Goal: Task Accomplishment & Management: Manage account settings

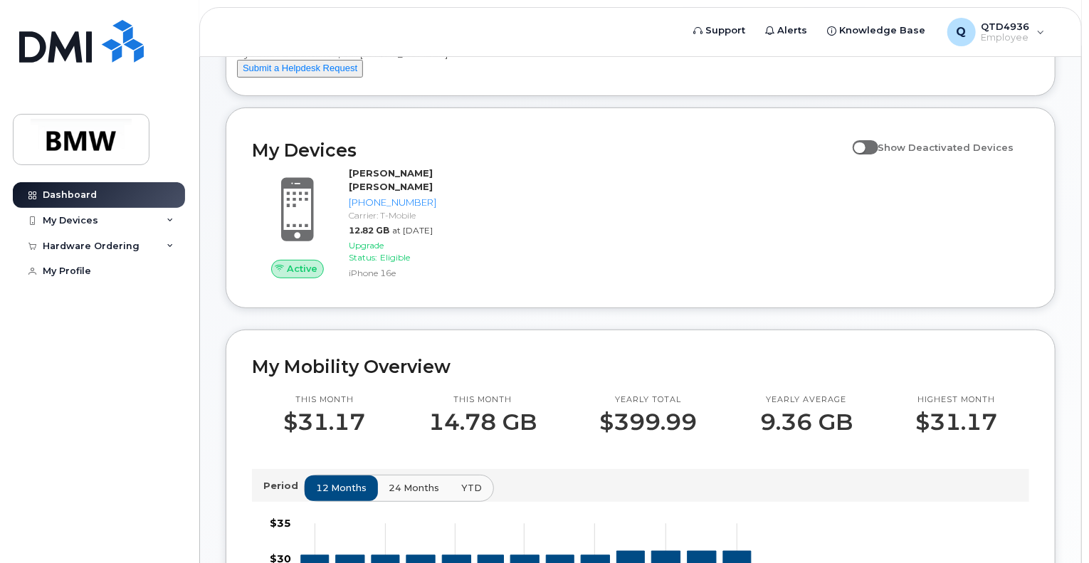
scroll to position [105, 0]
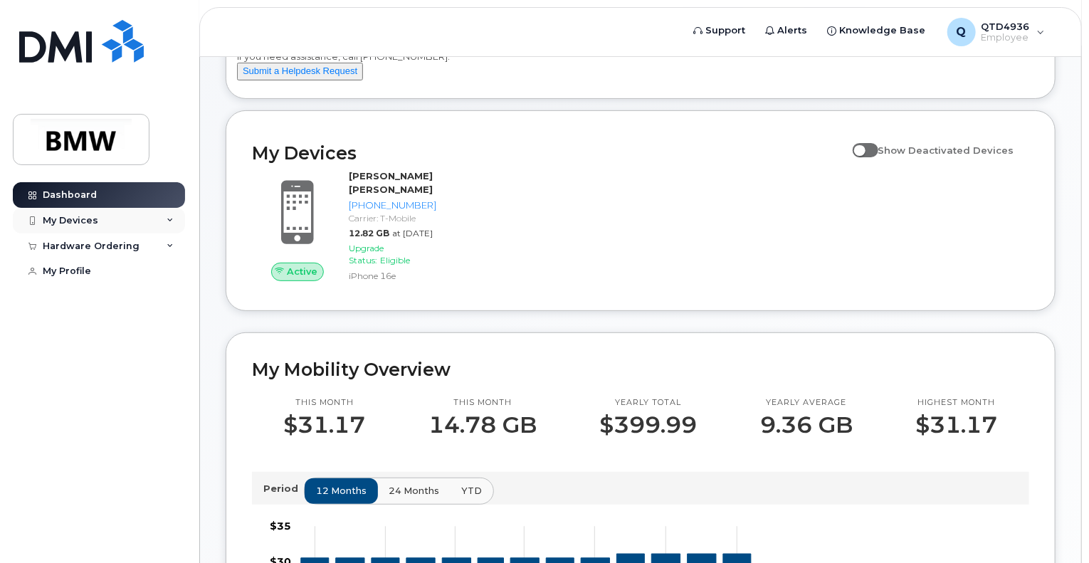
click at [100, 227] on div "My Devices" at bounding box center [99, 221] width 172 height 26
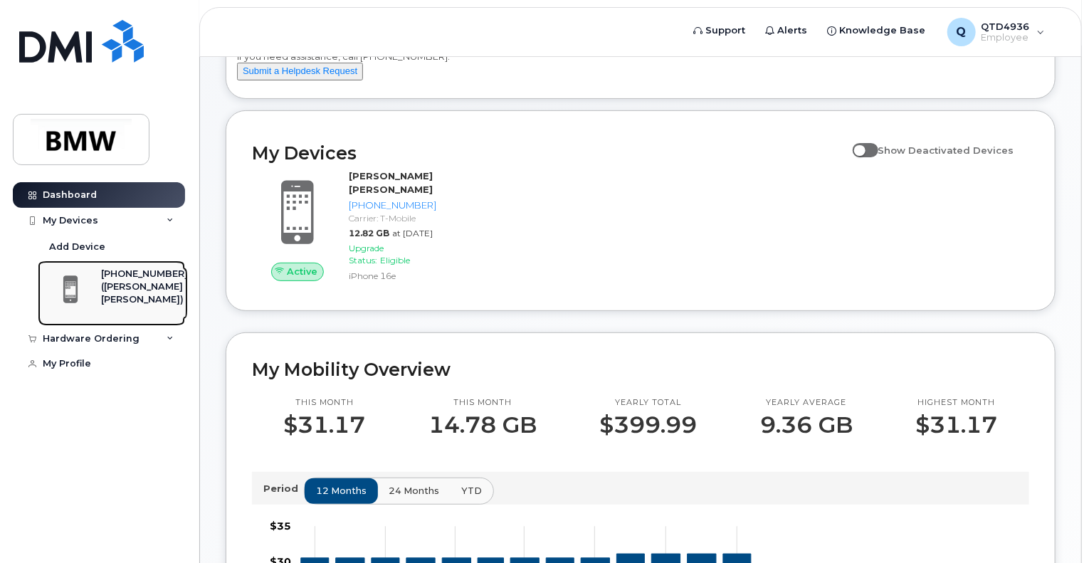
click at [76, 282] on span at bounding box center [70, 290] width 28 height 30
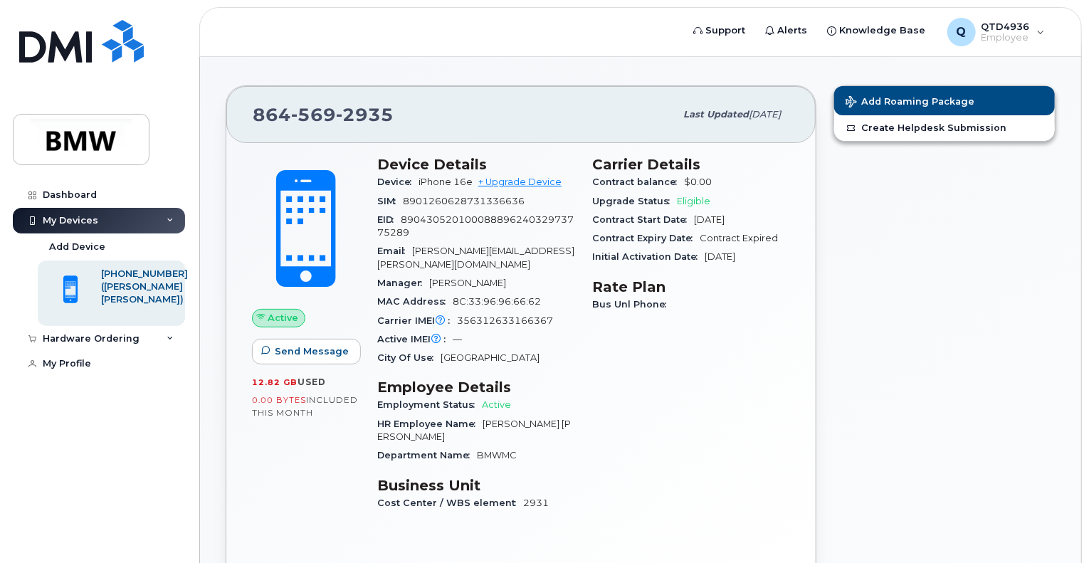
scroll to position [19, 0]
click at [517, 176] on link "+ Upgrade Device" at bounding box center [519, 181] width 83 height 11
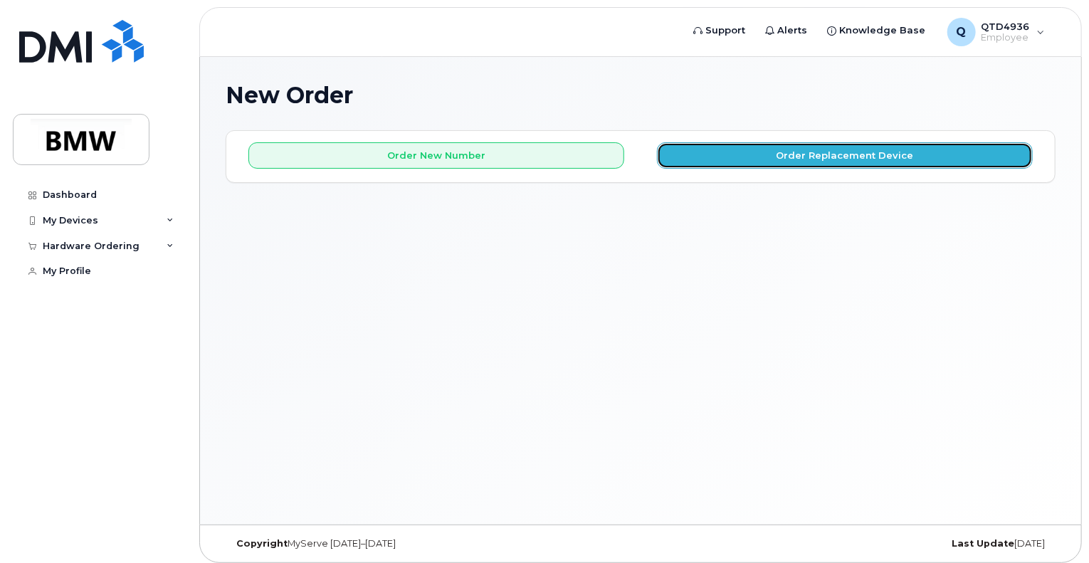
click at [741, 159] on button "Order Replacement Device" at bounding box center [845, 155] width 376 height 26
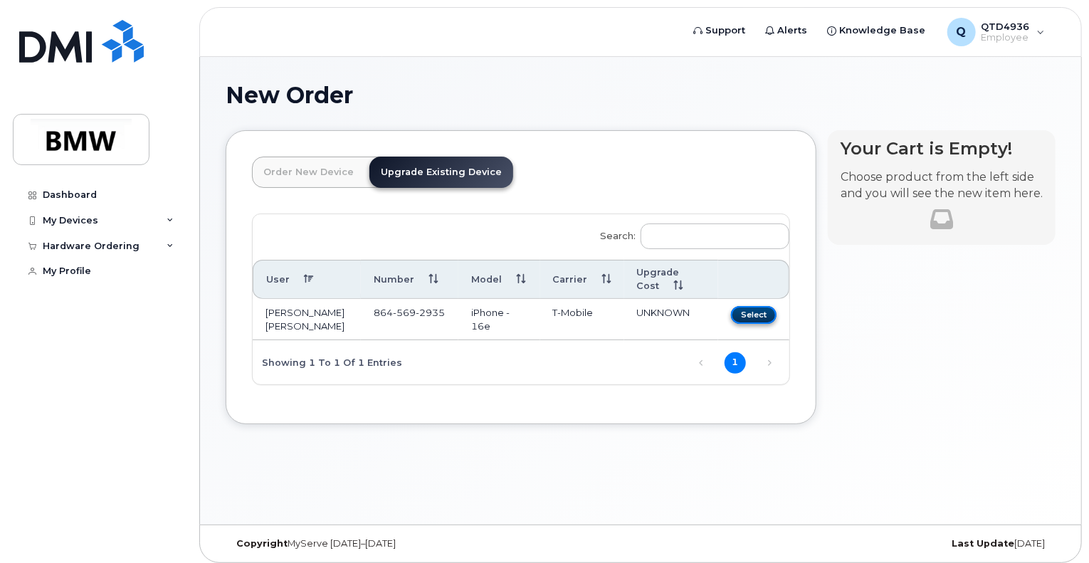
click at [745, 315] on button "Select" at bounding box center [754, 315] width 46 height 18
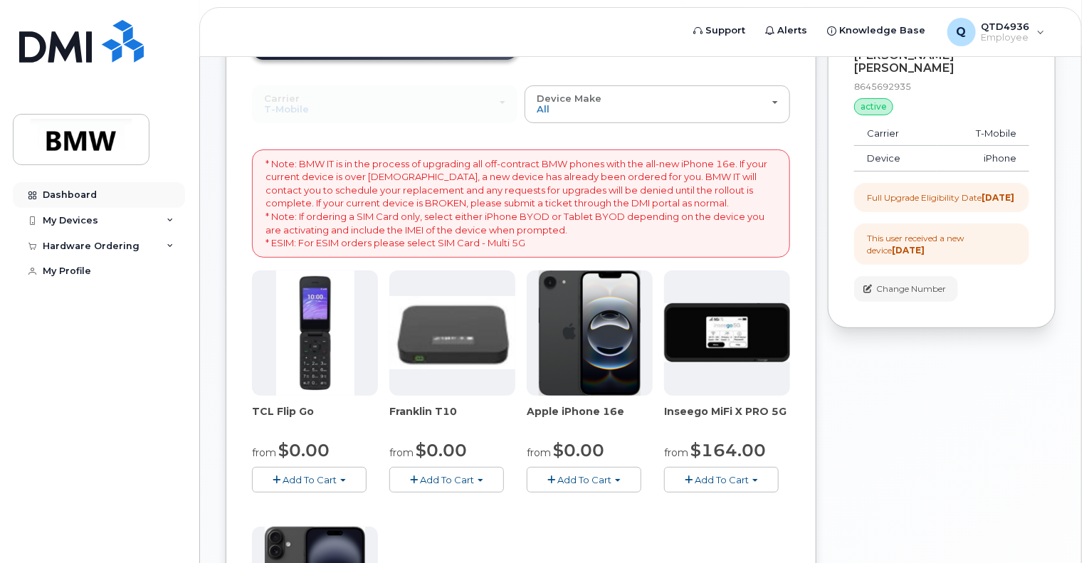
scroll to position [114, 0]
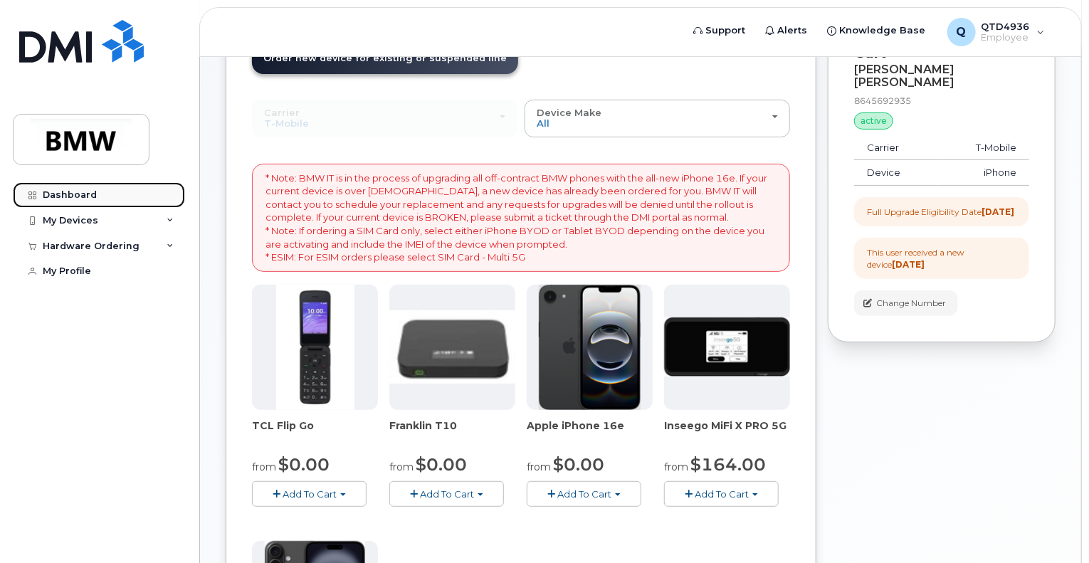
click at [71, 196] on div "Dashboard" at bounding box center [70, 194] width 54 height 11
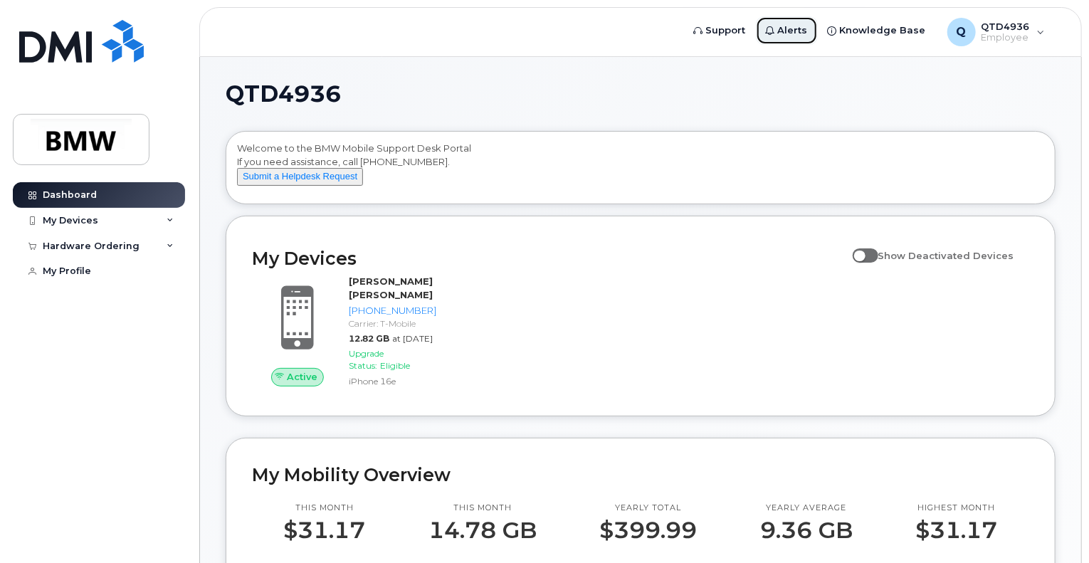
click at [808, 28] on span "Alerts" at bounding box center [793, 30] width 30 height 14
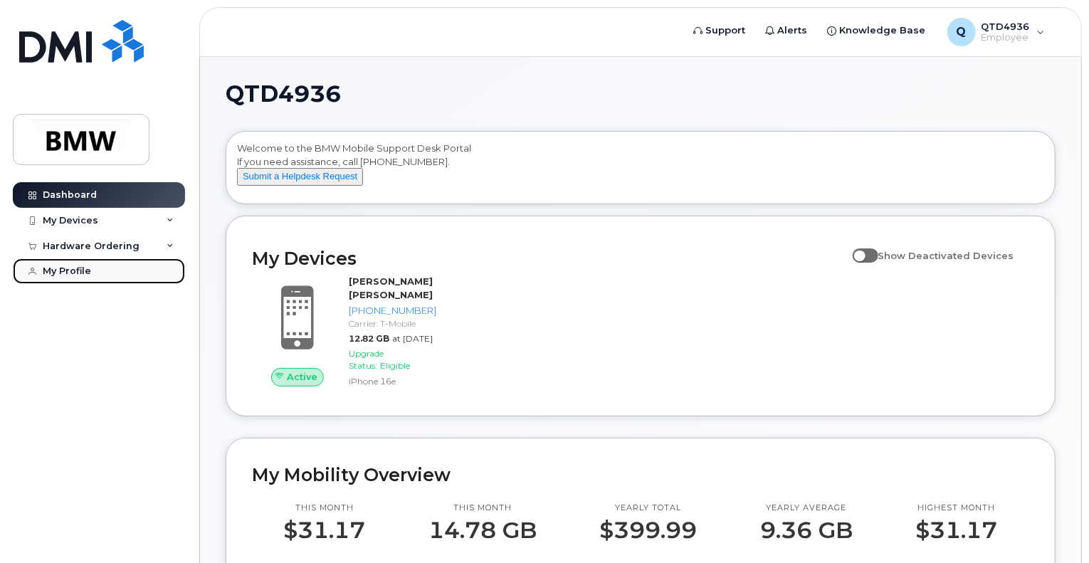
click at [44, 272] on div "My Profile" at bounding box center [67, 270] width 48 height 11
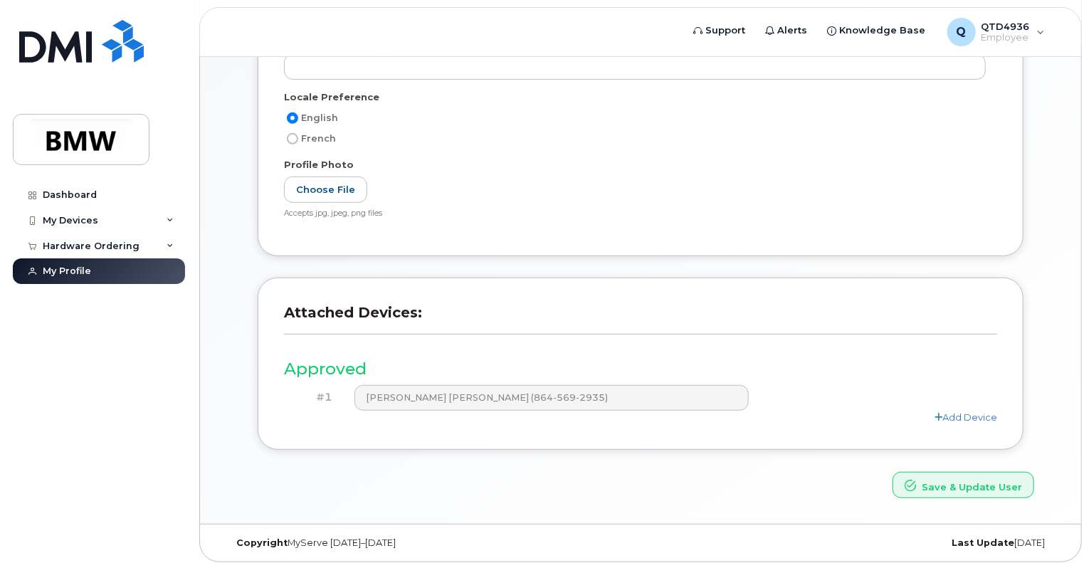
scroll to position [280, 0]
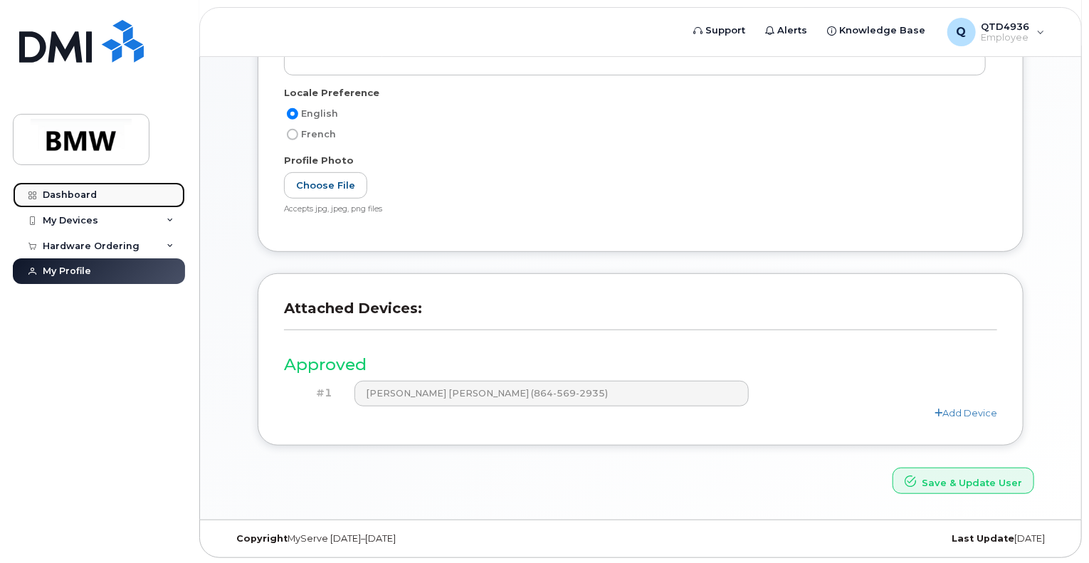
click at [68, 194] on div "Dashboard" at bounding box center [70, 194] width 54 height 11
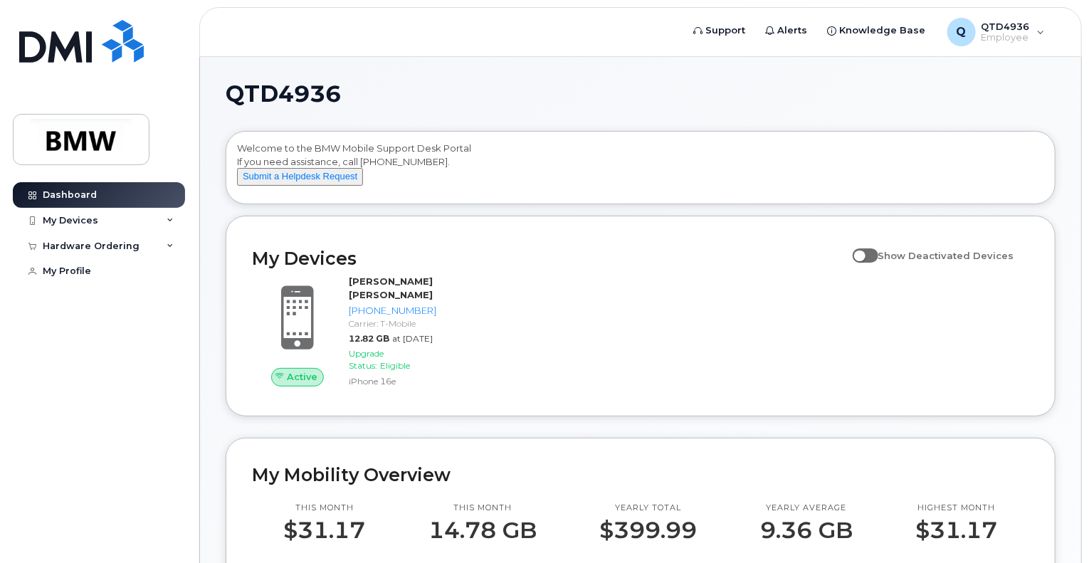
click at [877, 263] on span at bounding box center [866, 255] width 26 height 14
click at [864, 253] on input "Show Deactivated Devices" at bounding box center [858, 247] width 11 height 11
checkbox input "true"
click at [988, 32] on span "Employee" at bounding box center [1005, 37] width 48 height 11
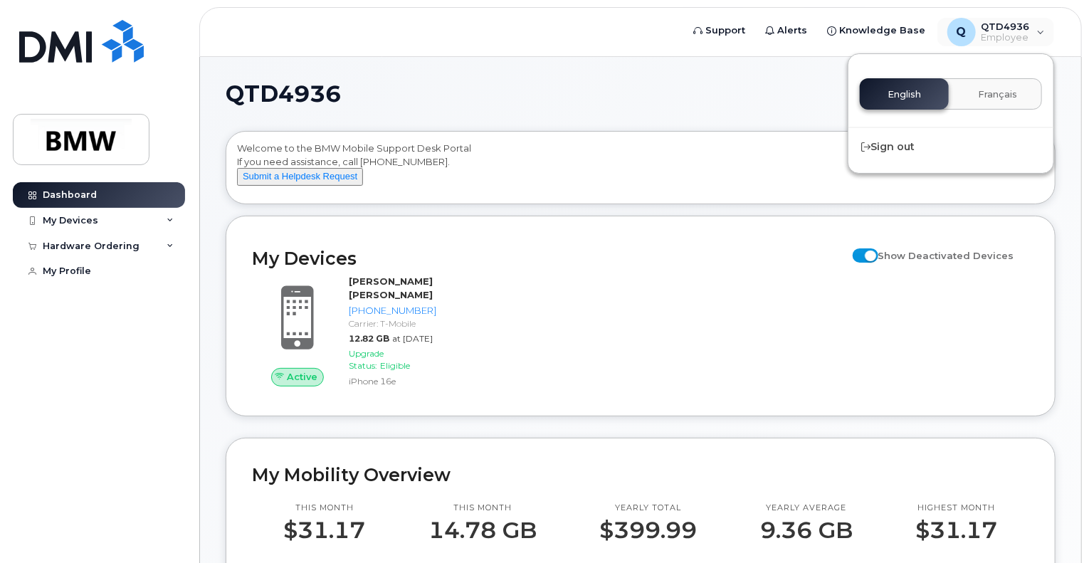
click at [885, 90] on div "English Français" at bounding box center [951, 93] width 182 height 31
click at [796, 25] on span "Alerts" at bounding box center [793, 30] width 30 height 14
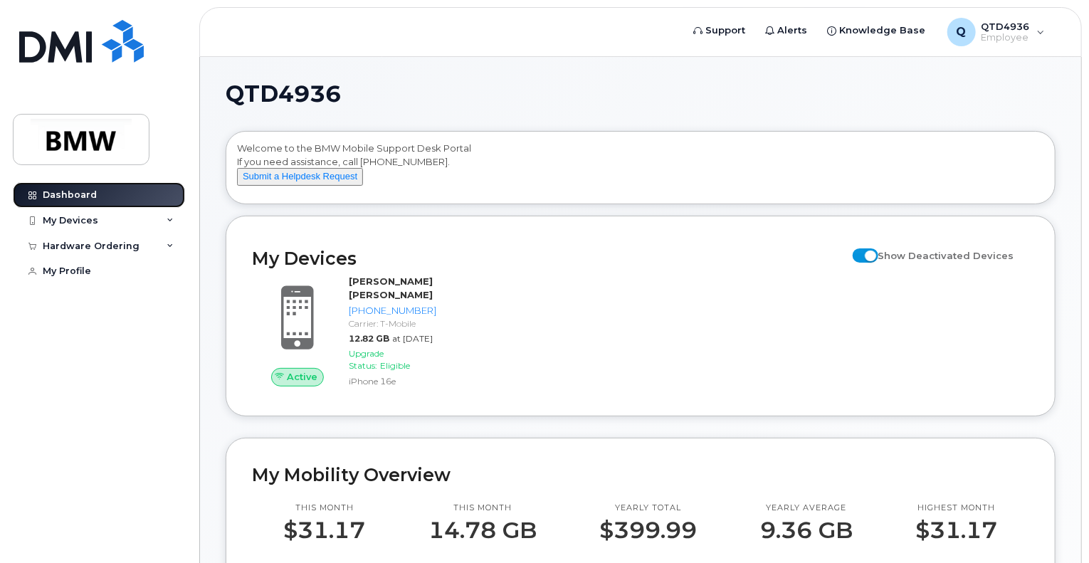
click at [71, 193] on div "Dashboard" at bounding box center [70, 194] width 54 height 11
click at [878, 263] on span at bounding box center [866, 255] width 26 height 14
click at [864, 253] on input "Show Deactivated Devices" at bounding box center [858, 247] width 11 height 11
click at [878, 263] on span at bounding box center [866, 255] width 26 height 14
click at [864, 253] on input "Show Deactivated Devices" at bounding box center [858, 247] width 11 height 11
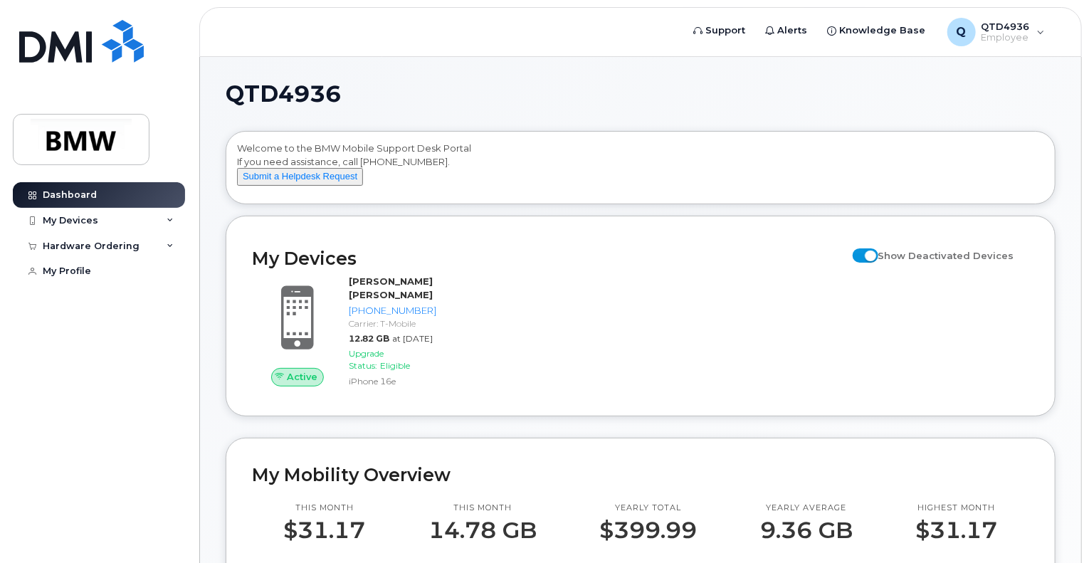
checkbox input "false"
click at [102, 223] on div "My Devices" at bounding box center [99, 221] width 172 height 26
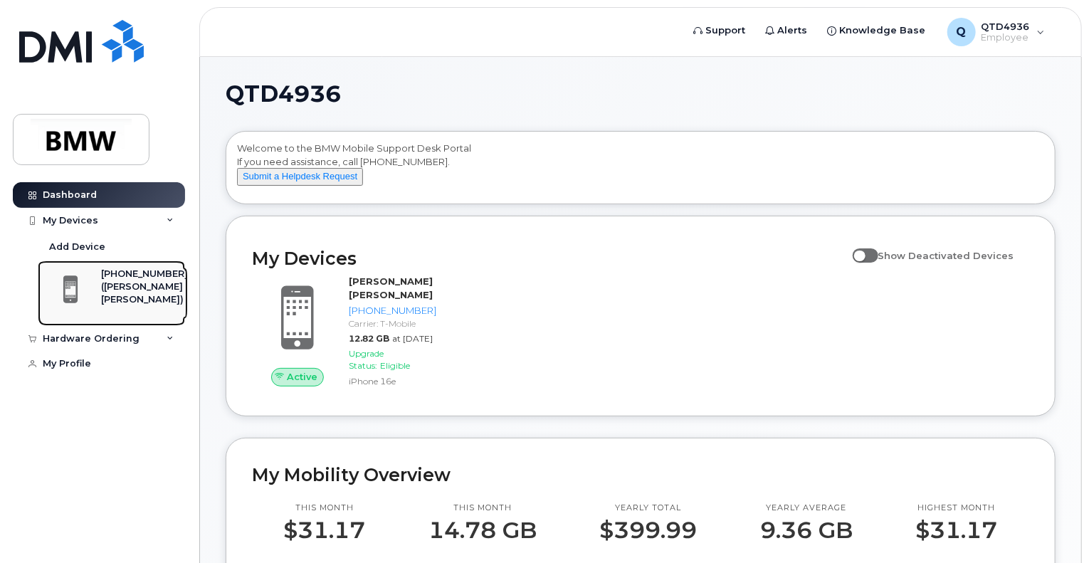
click at [121, 290] on div "([PERSON_NAME] [PERSON_NAME])" at bounding box center [144, 293] width 87 height 26
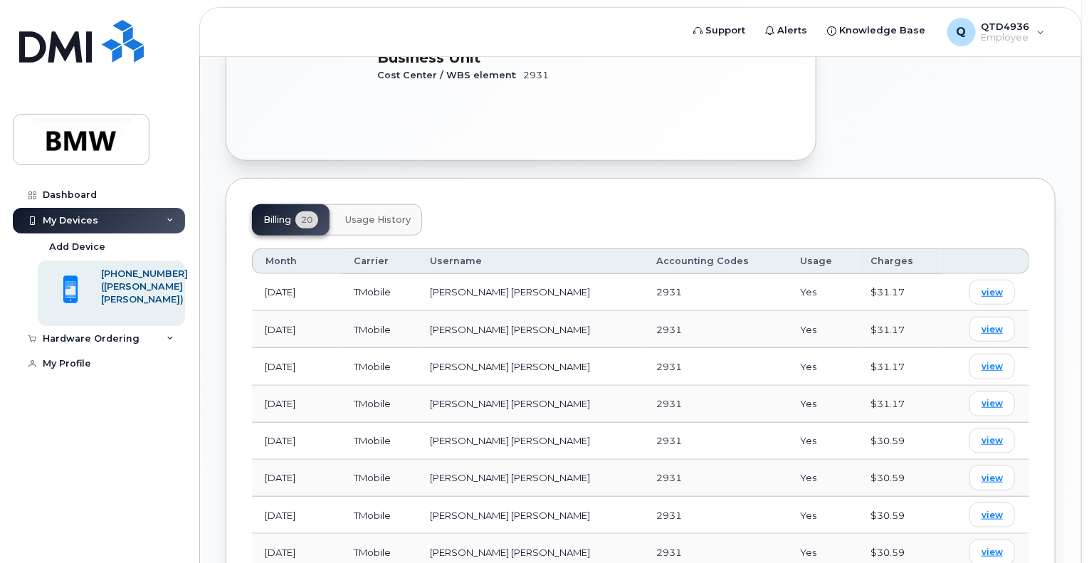
scroll to position [460, 0]
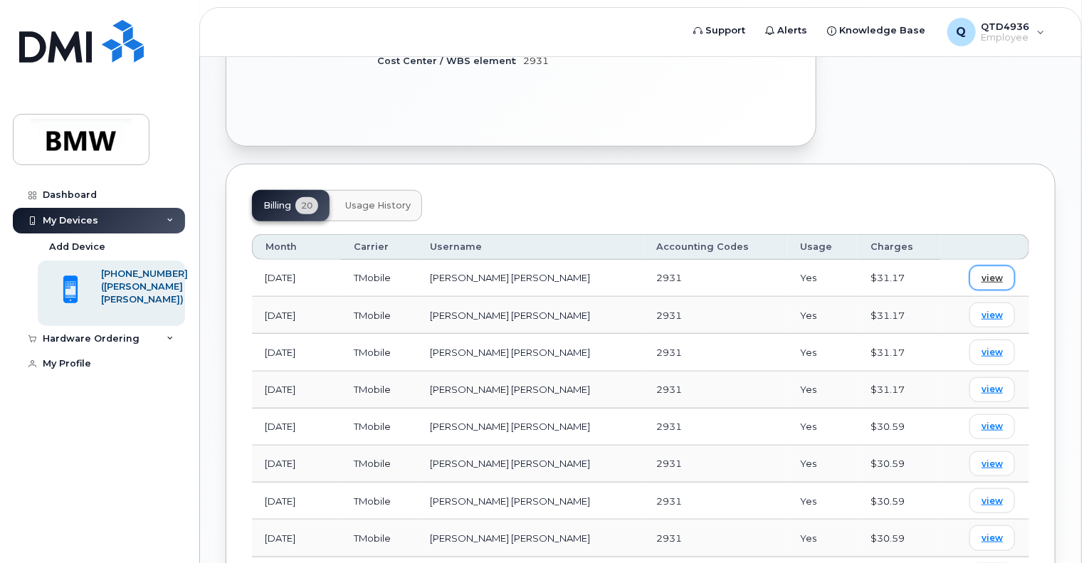
click at [989, 281] on span "view" at bounding box center [991, 278] width 21 height 13
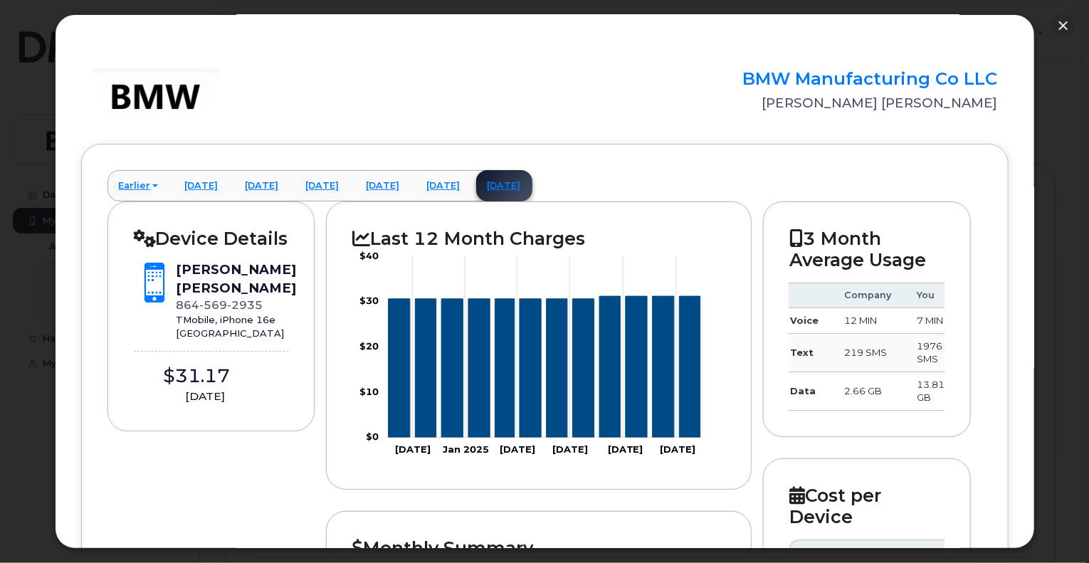
scroll to position [0, 0]
click at [1062, 26] on button "button" at bounding box center [1063, 25] width 23 height 23
